Goal: Obtain resource: Obtain resource

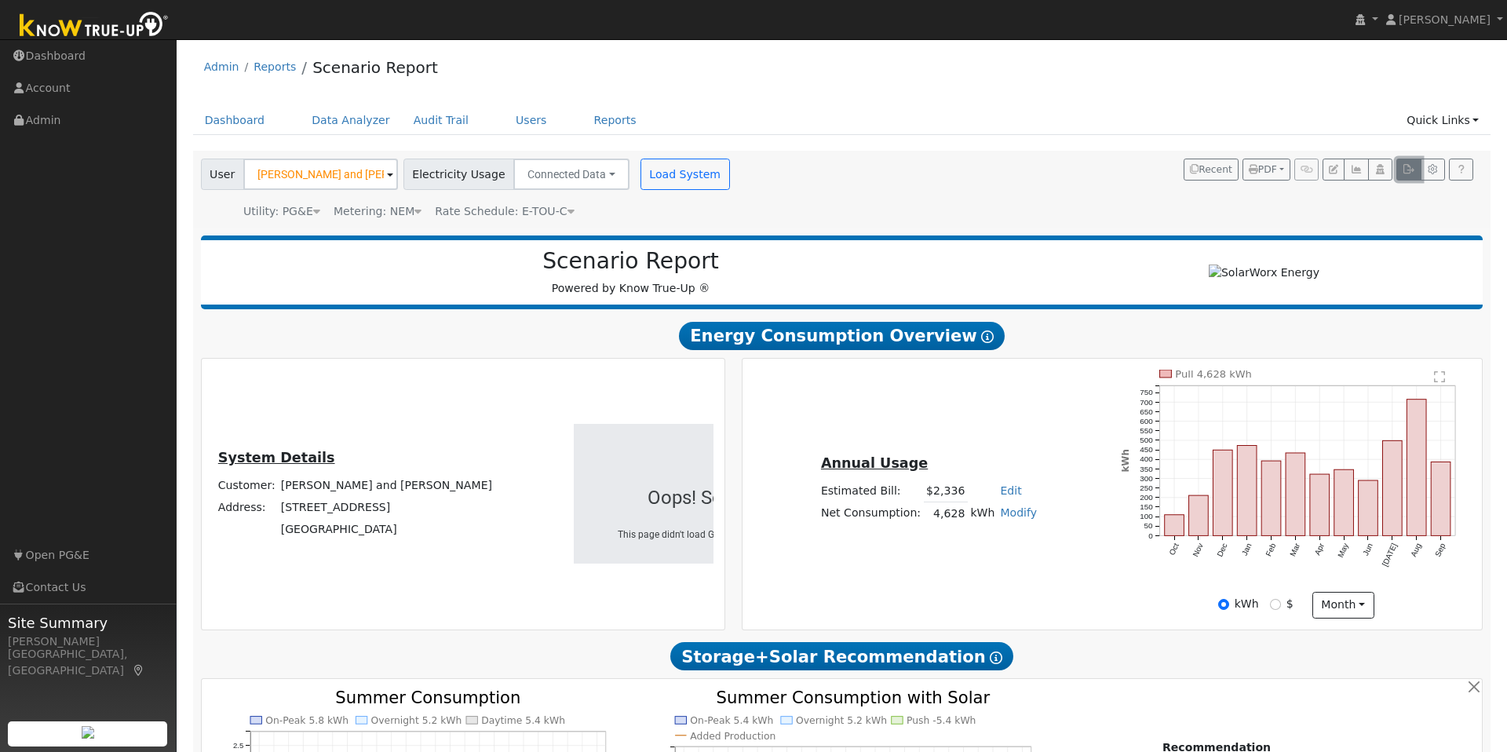
click at [1398, 164] on button "button" at bounding box center [1408, 170] width 24 height 22
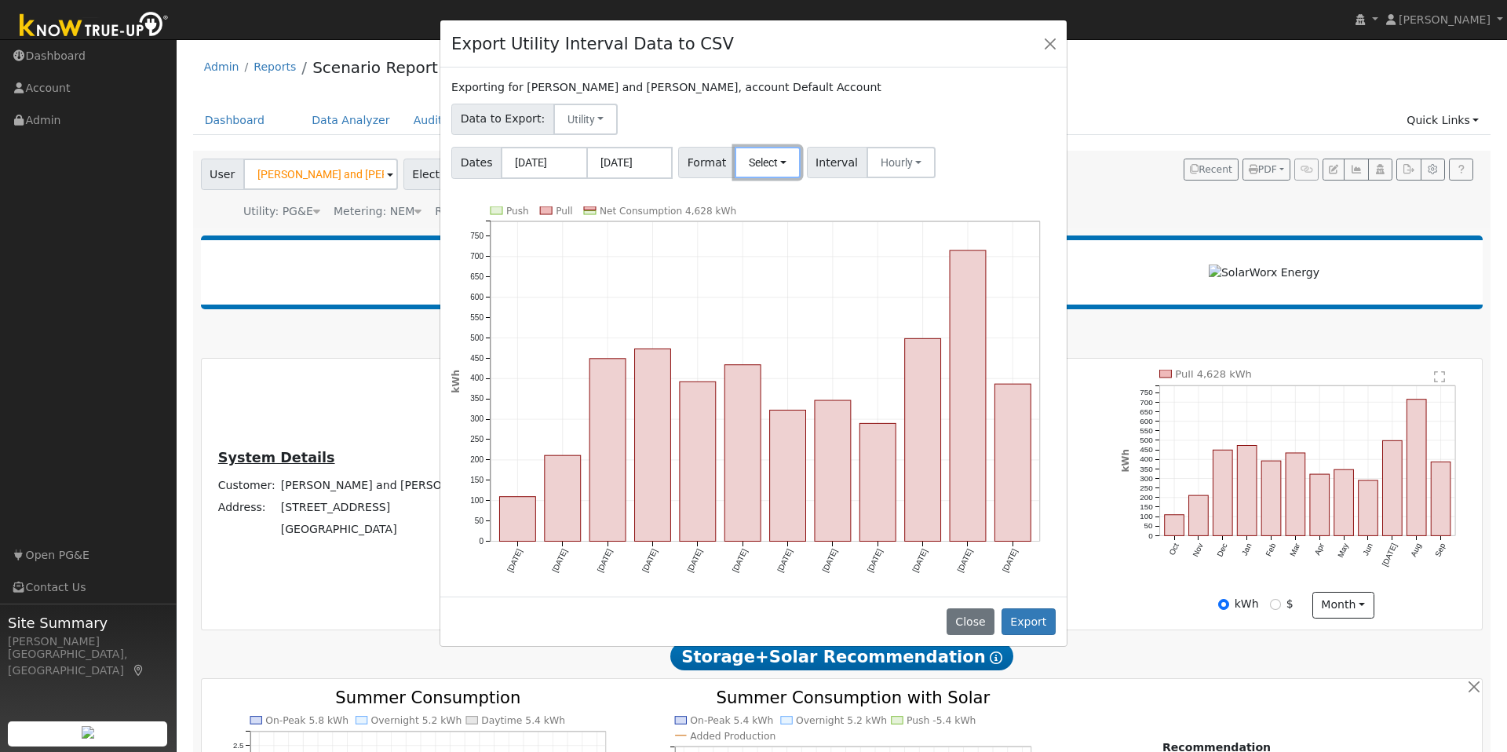
click at [762, 162] on button "Select" at bounding box center [767, 162] width 67 height 31
click at [767, 199] on link "Generic" at bounding box center [788, 197] width 112 height 22
click at [1022, 631] on button "Export" at bounding box center [1028, 621] width 54 height 27
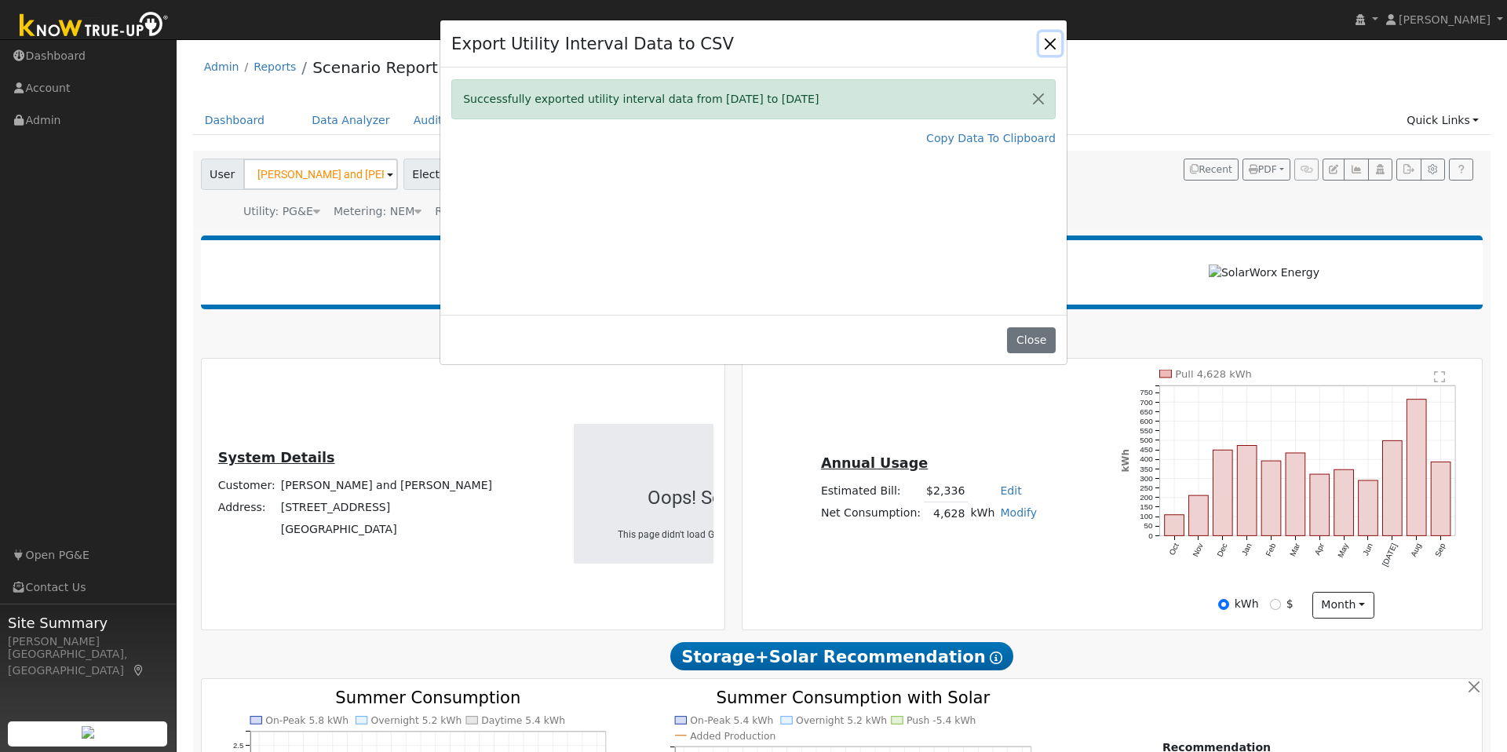
click at [1052, 41] on button "Close" at bounding box center [1050, 43] width 22 height 22
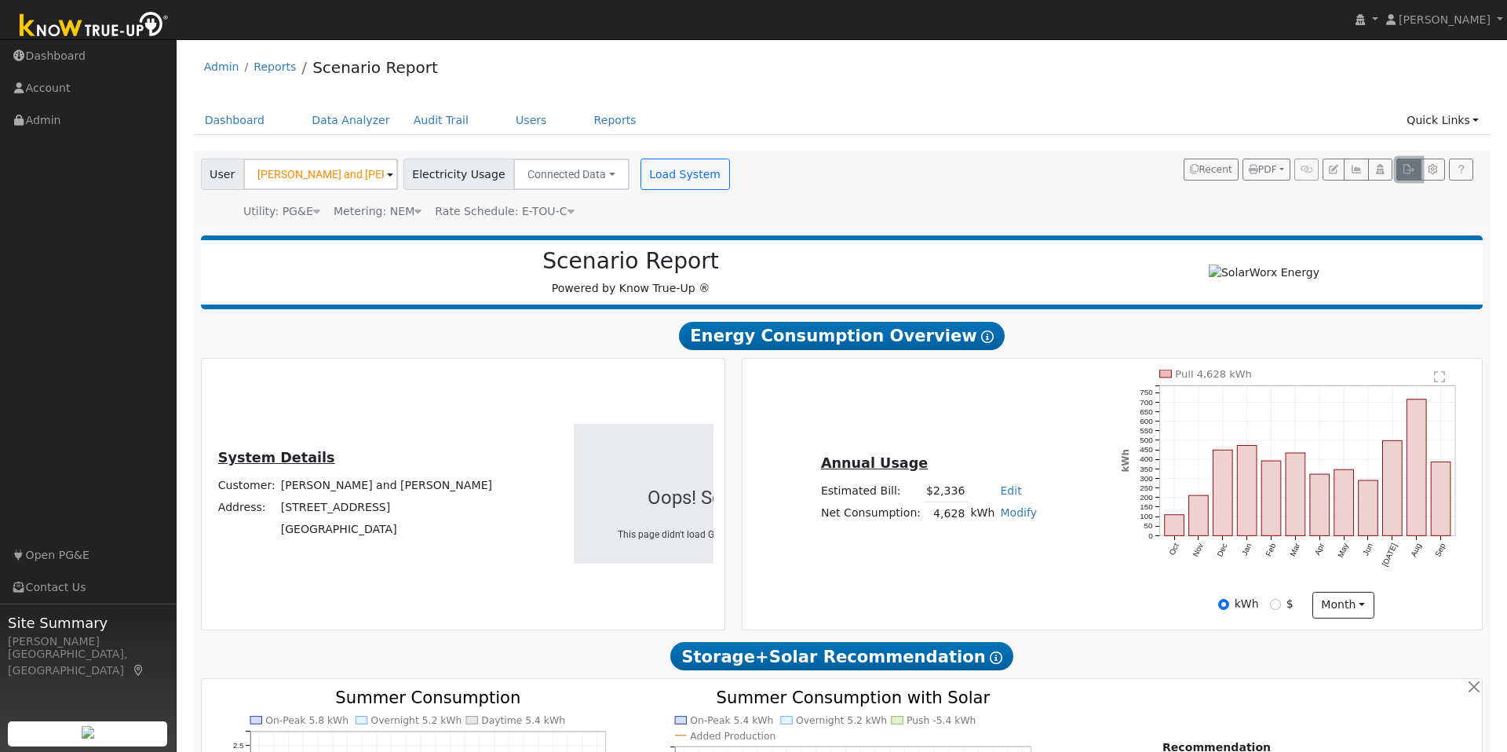
click at [1407, 172] on icon "button" at bounding box center [1408, 169] width 12 height 9
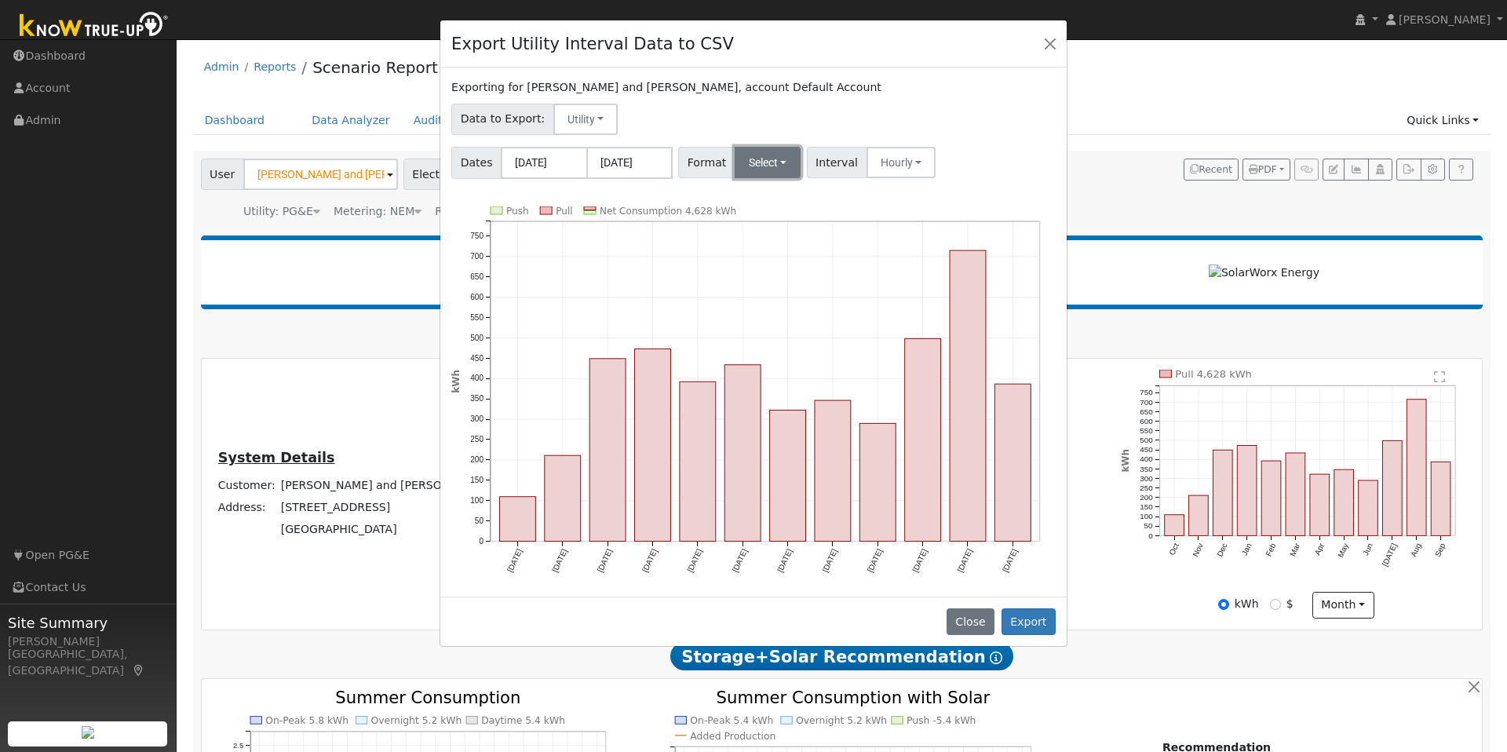
click at [771, 172] on button "Select" at bounding box center [767, 162] width 67 height 31
click at [773, 294] on link "Aurora" at bounding box center [788, 297] width 112 height 22
click at [1034, 614] on button "Export" at bounding box center [1028, 621] width 54 height 27
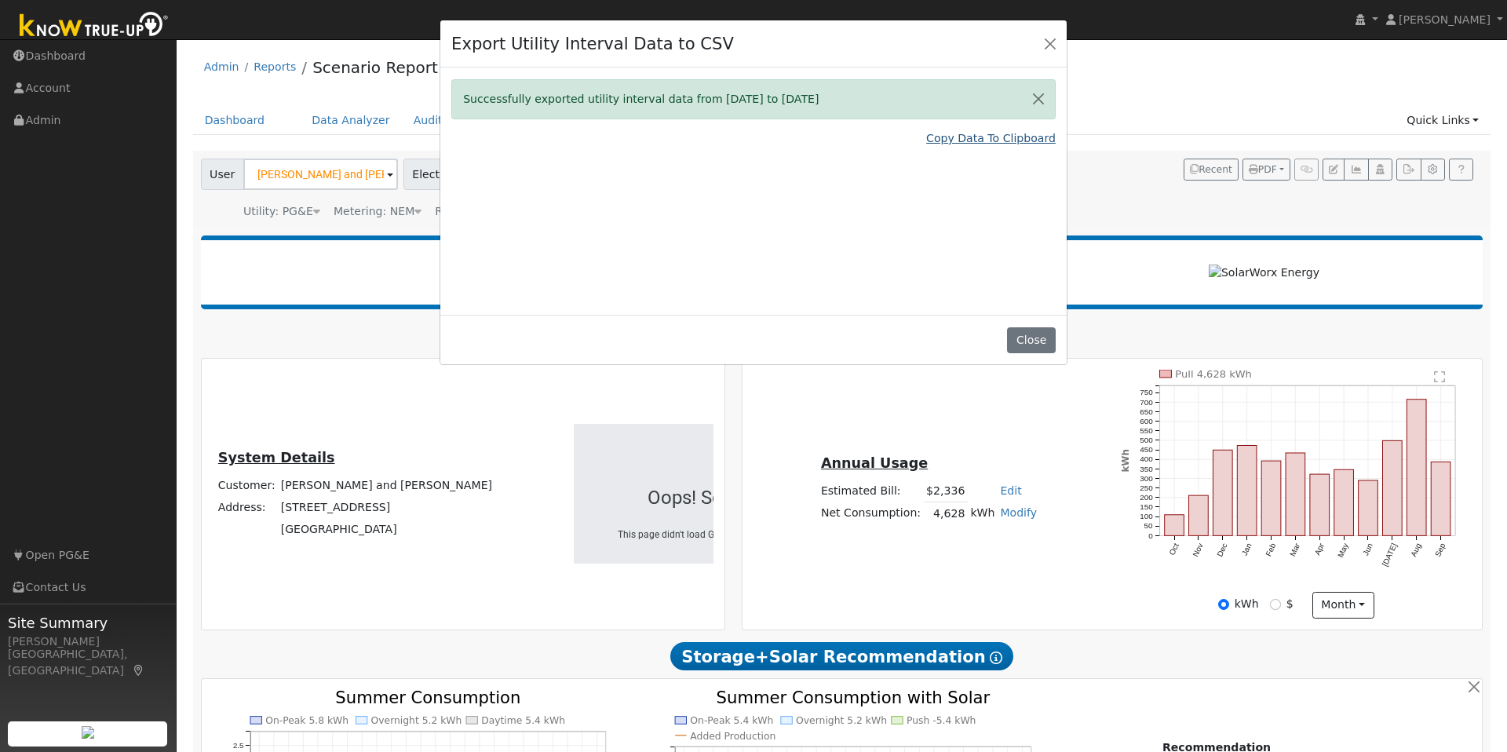
click at [1030, 143] on link "Copy Data To Clipboard" at bounding box center [990, 138] width 129 height 16
